Goal: Find specific page/section: Find specific page/section

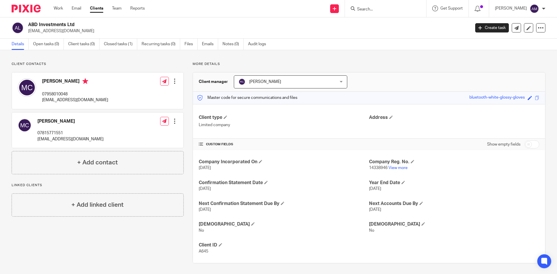
click at [371, 10] on input "Search" at bounding box center [383, 9] width 52 height 5
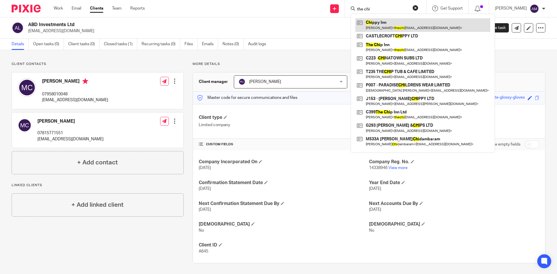
type input "the chi"
click at [388, 26] on link at bounding box center [422, 24] width 135 height 13
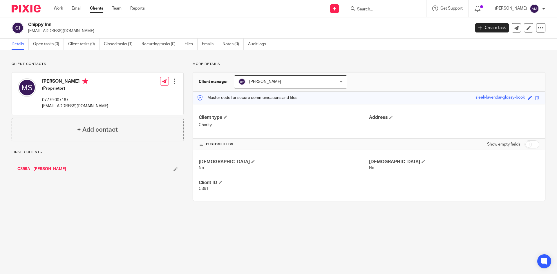
click at [386, 13] on div at bounding box center [385, 8] width 81 height 17
click at [386, 6] on form at bounding box center [388, 8] width 62 height 7
click at [383, 9] on input "Search" at bounding box center [383, 9] width 52 height 5
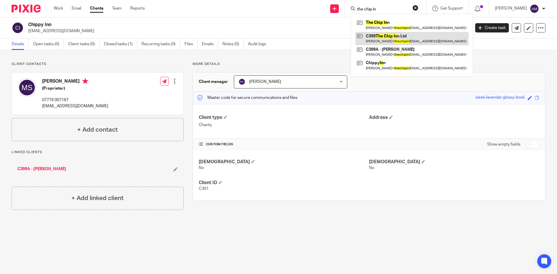
type input "the chip in"
click at [385, 37] on link at bounding box center [411, 38] width 113 height 13
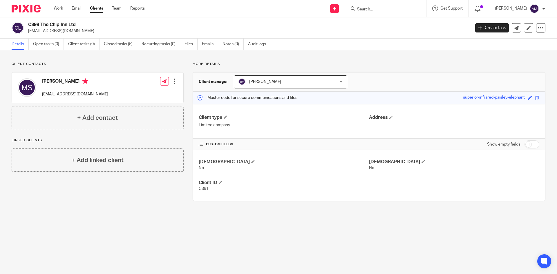
click at [386, 8] on input "Search" at bounding box center [383, 9] width 52 height 5
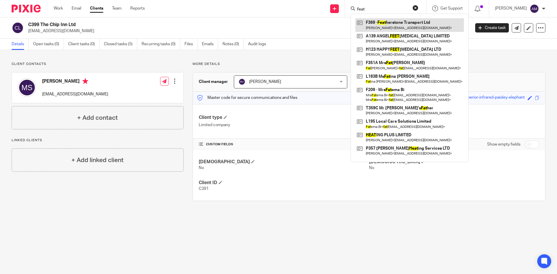
type input "feat"
click at [371, 26] on link at bounding box center [409, 24] width 109 height 13
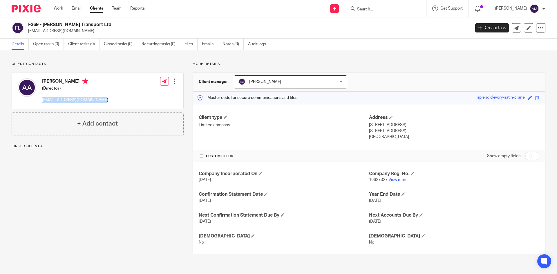
drag, startPoint x: 40, startPoint y: 101, endPoint x: 109, endPoint y: 104, distance: 68.2
click at [109, 104] on div "Aarondeep Singh Aulakh (Director) aaronsinghaulakh@live.co.uk Edit contact Crea…" at bounding box center [97, 91] width 171 height 37
click at [328, 49] on div "Details Open tasks (0) Client tasks (0) Closed tasks (0) Recurring tasks (0) Fi…" at bounding box center [278, 45] width 557 height 12
